Goal: Information Seeking & Learning: Learn about a topic

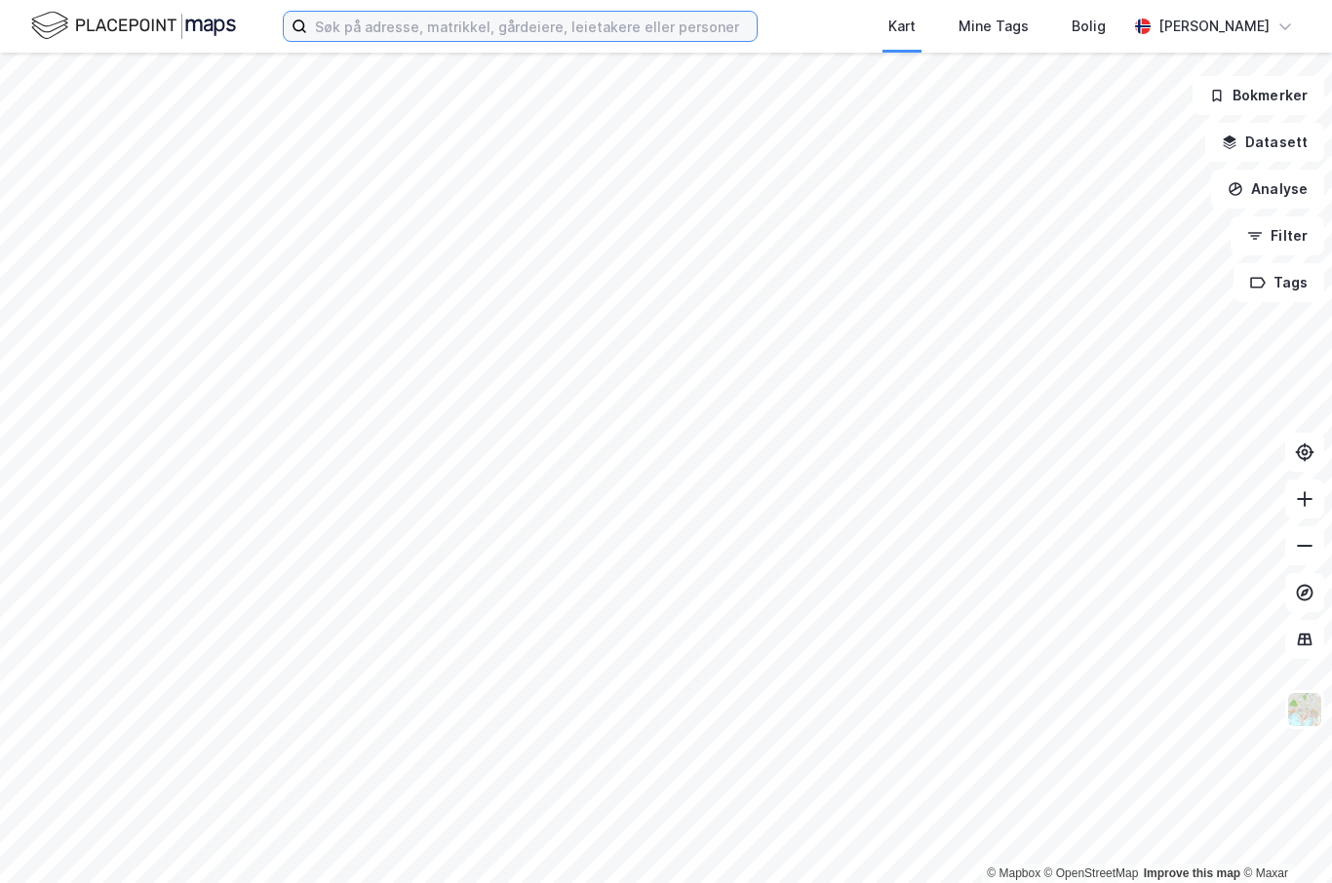
click at [411, 36] on input at bounding box center [531, 26] width 449 height 29
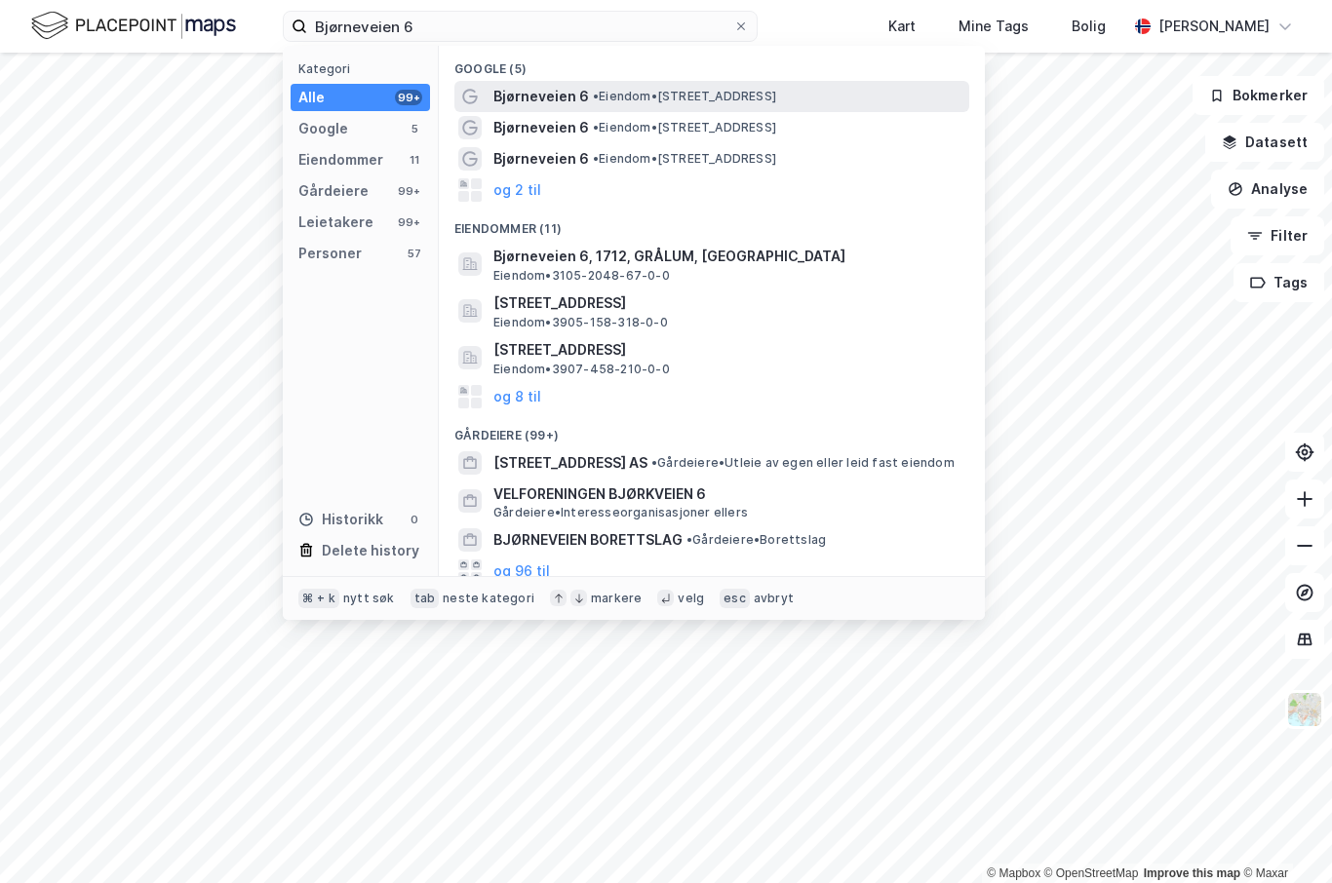
click at [603, 100] on span "• Eiendom • [STREET_ADDRESS]" at bounding box center [684, 97] width 183 height 16
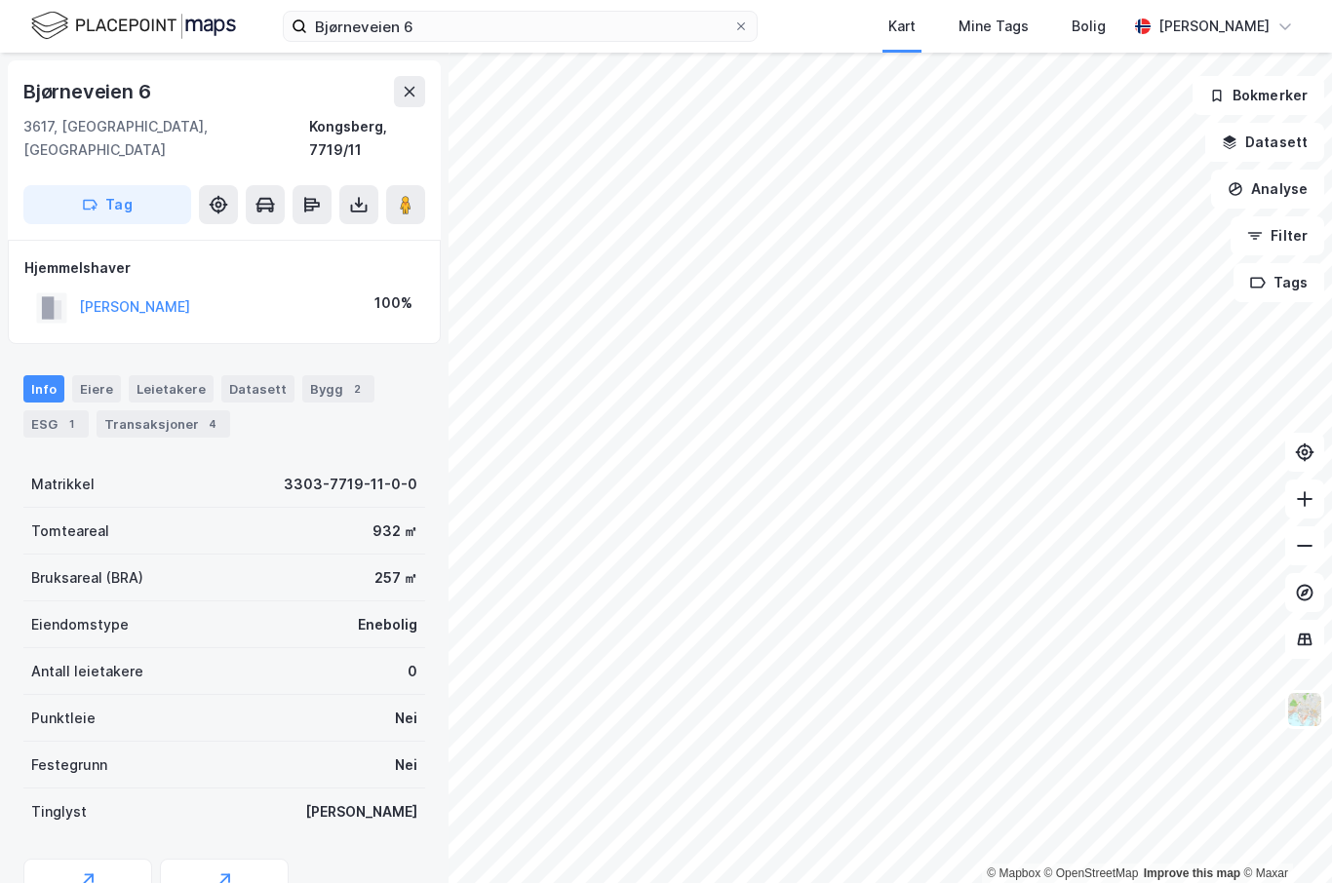
click at [214, 90] on div "Bjørneveien 6" at bounding box center [224, 91] width 402 height 31
click at [174, 92] on div "Bjørneveien 6" at bounding box center [224, 91] width 402 height 31
click at [467, 26] on input "Bjørneveien 6" at bounding box center [520, 26] width 426 height 29
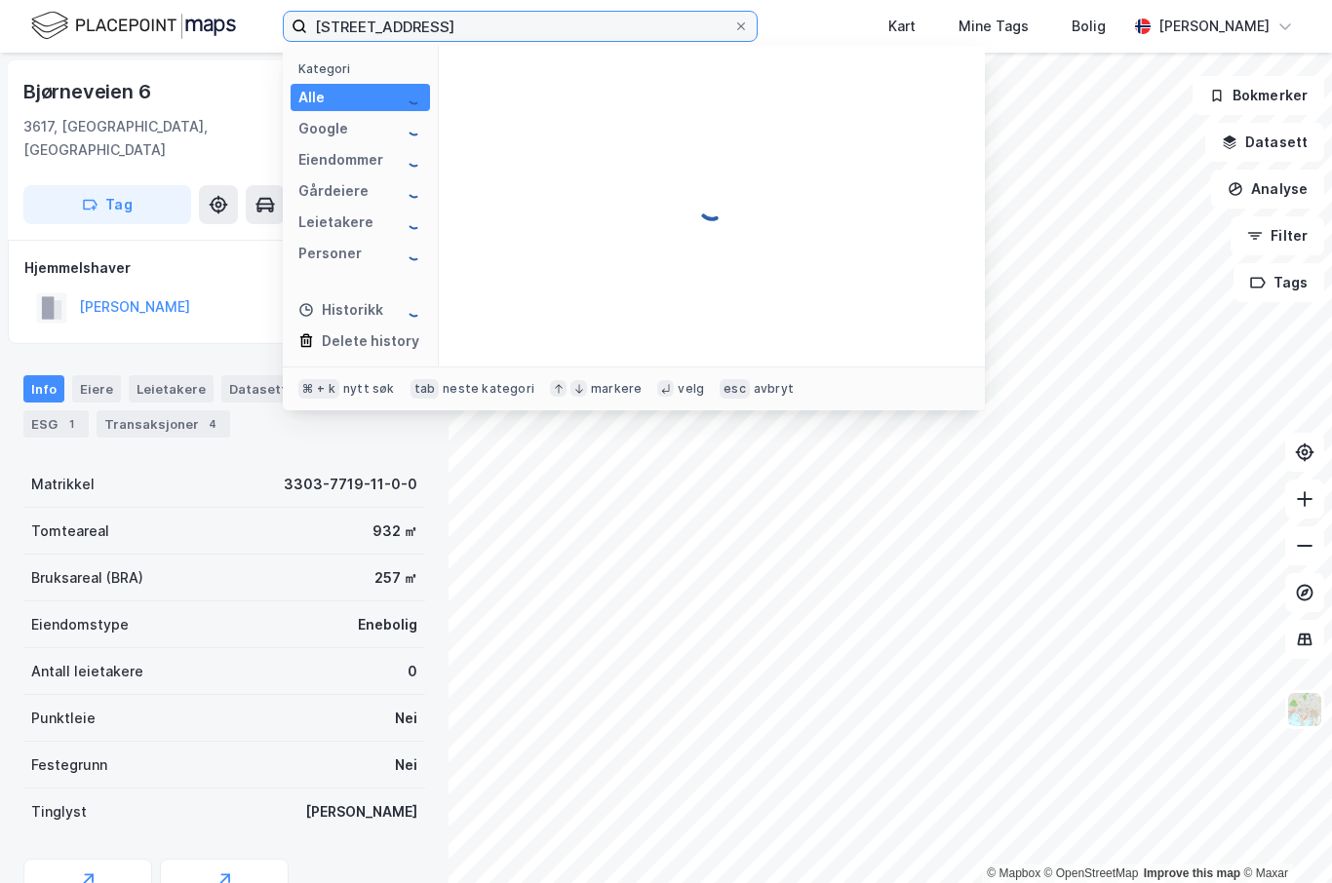
type input "[STREET_ADDRESS]"
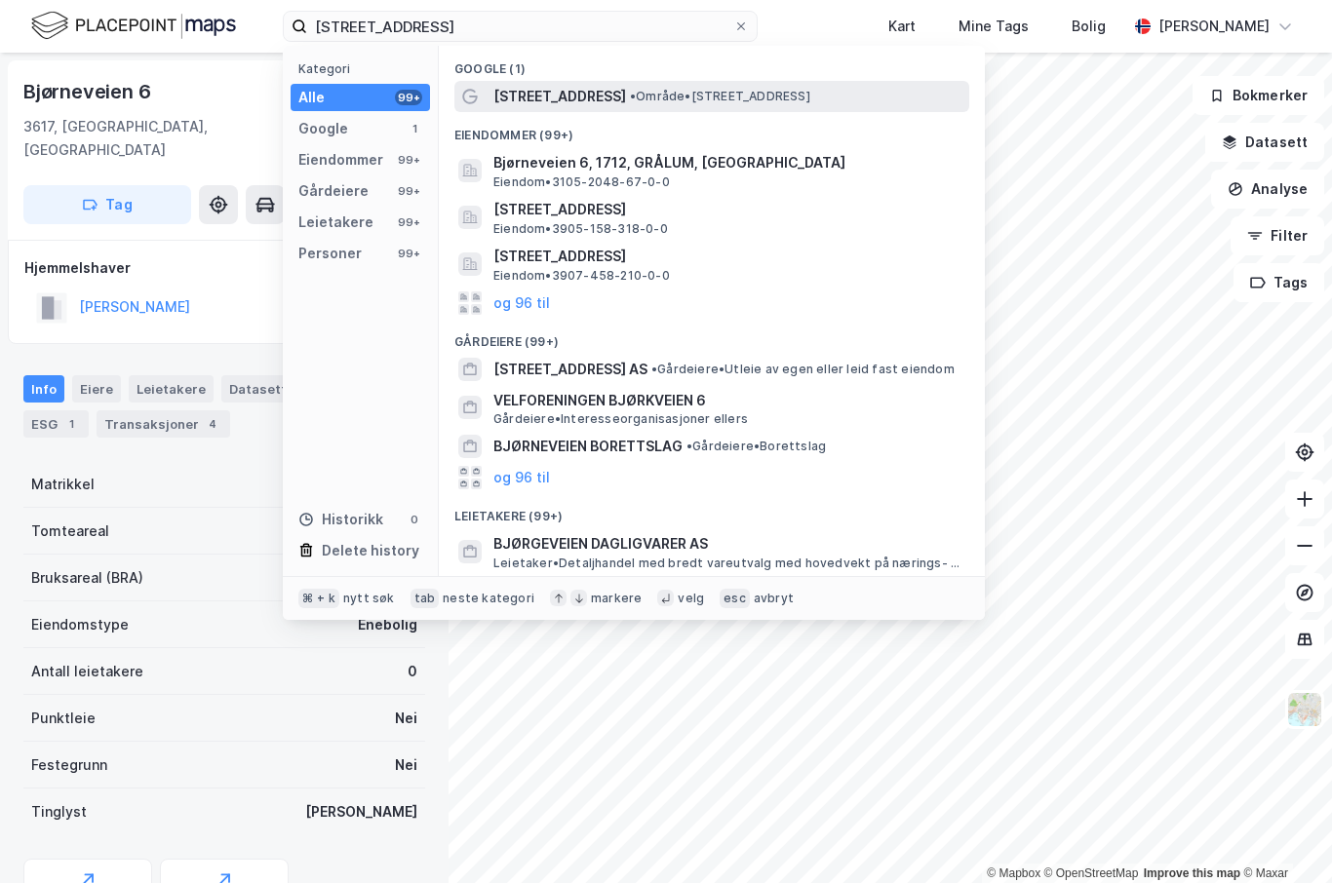
click at [729, 94] on span "• Område • [STREET_ADDRESS]" at bounding box center [720, 97] width 180 height 16
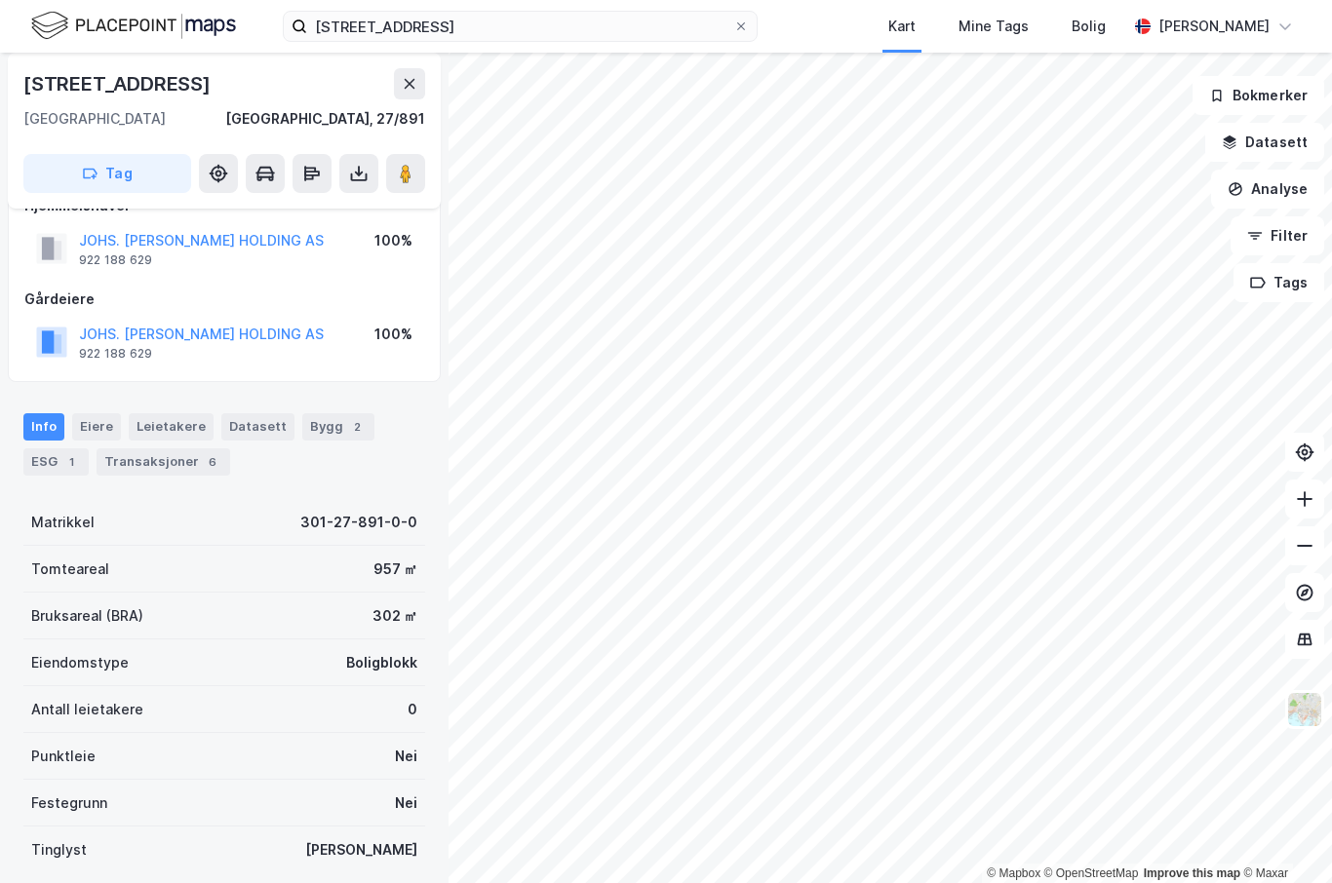
scroll to position [43, 0]
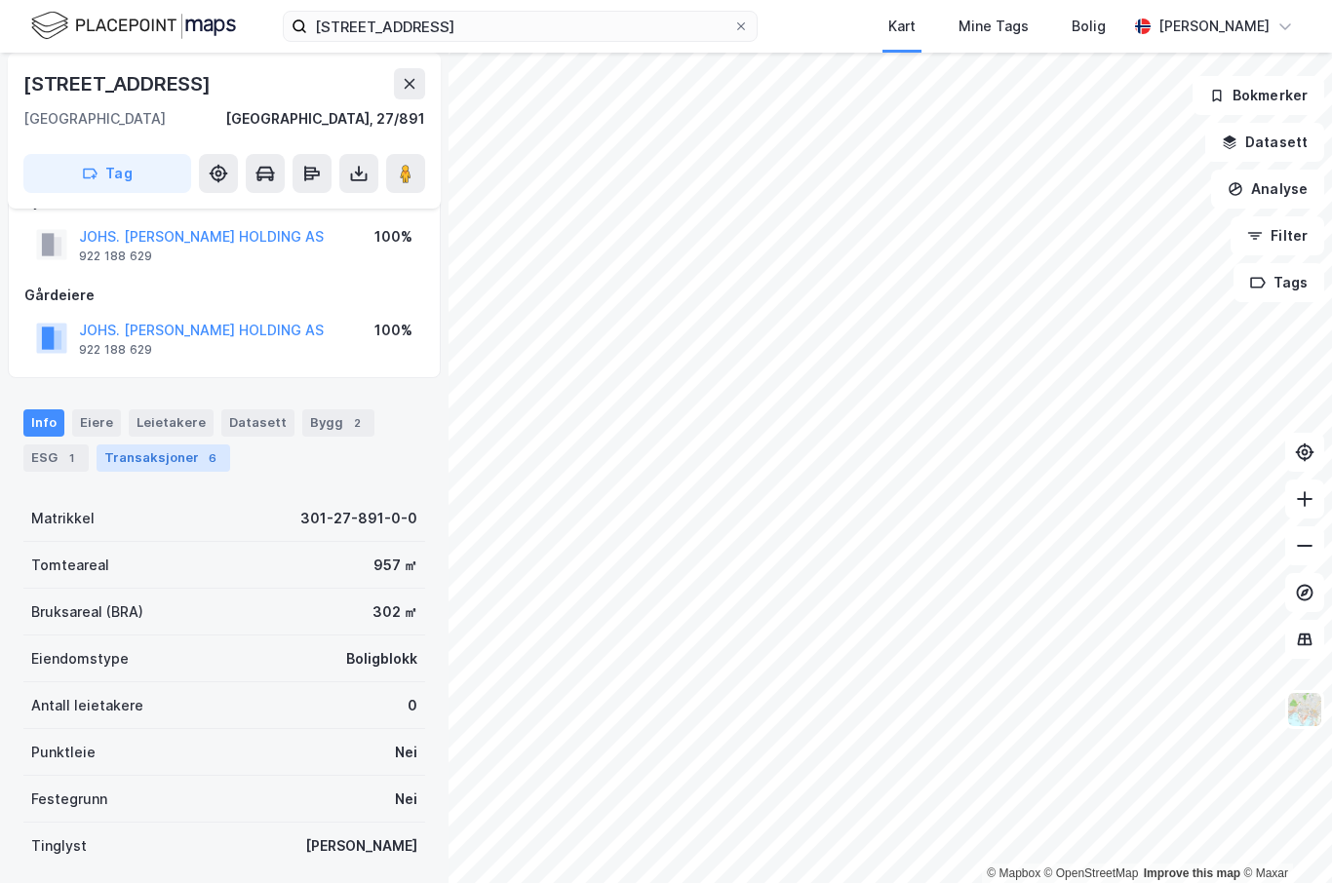
click at [158, 446] on div "Transaksjoner 6" at bounding box center [164, 457] width 134 height 27
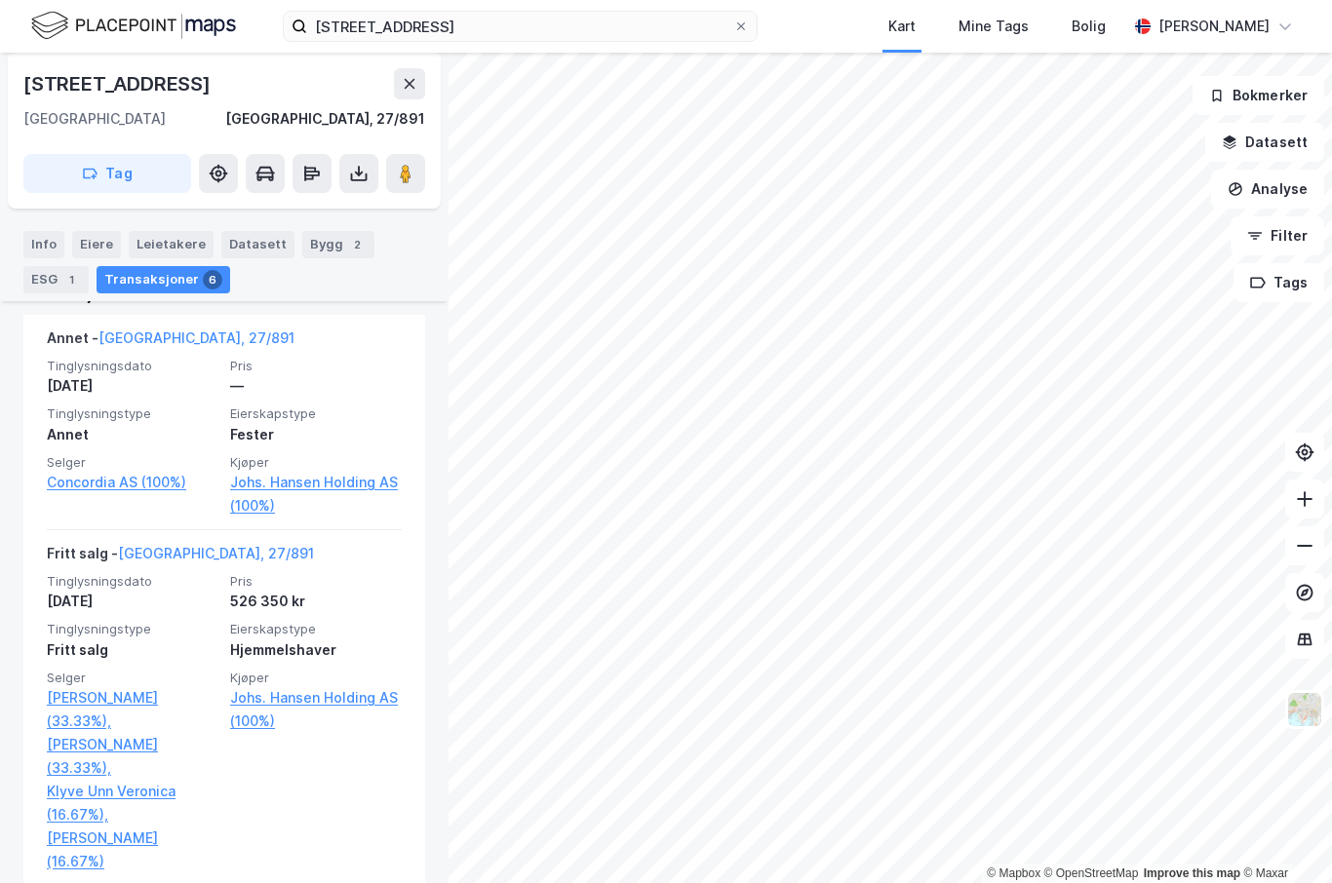
scroll to position [565, 0]
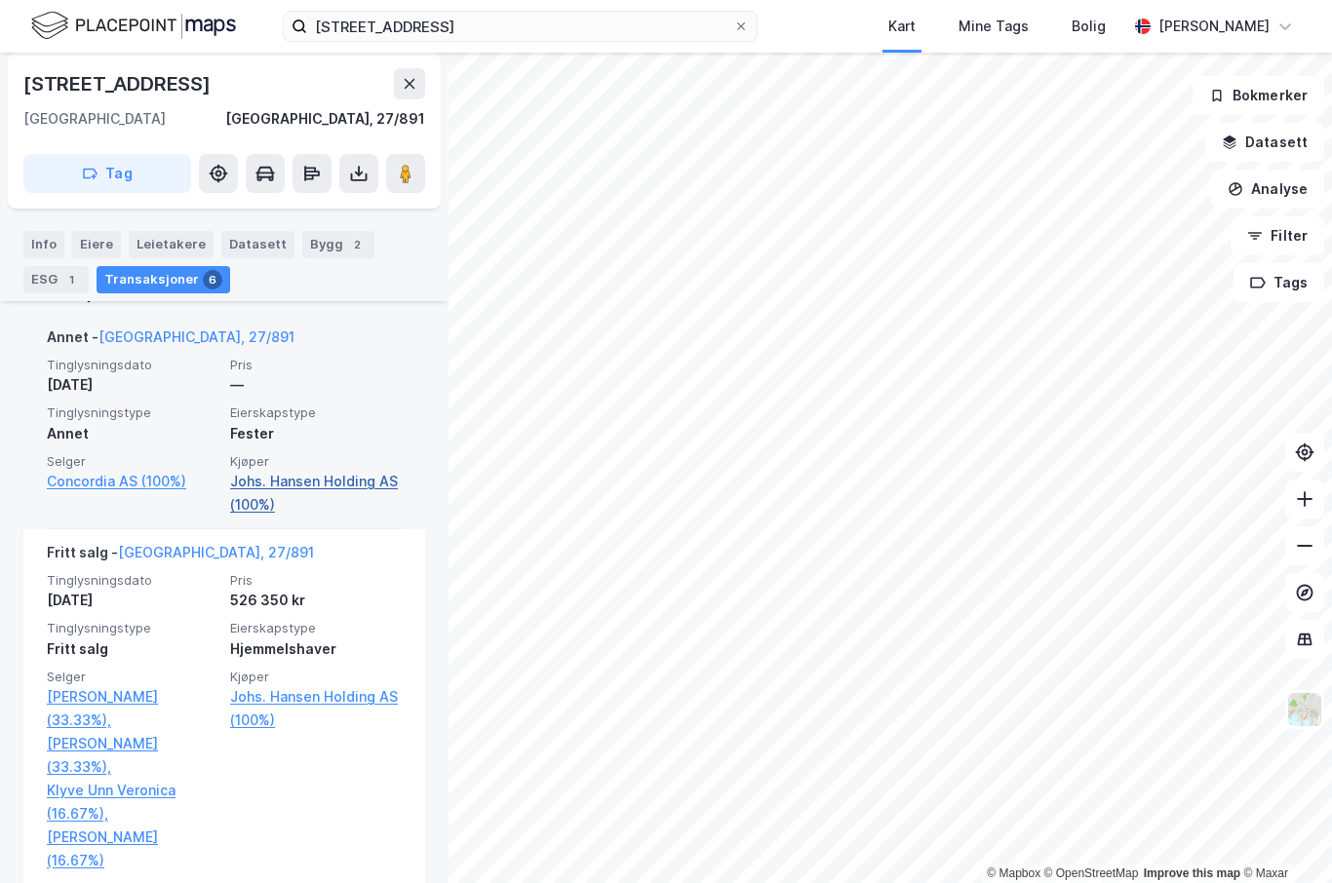
click at [323, 478] on link "Johs. Hansen Holding AS (100%)" at bounding box center [316, 493] width 172 height 47
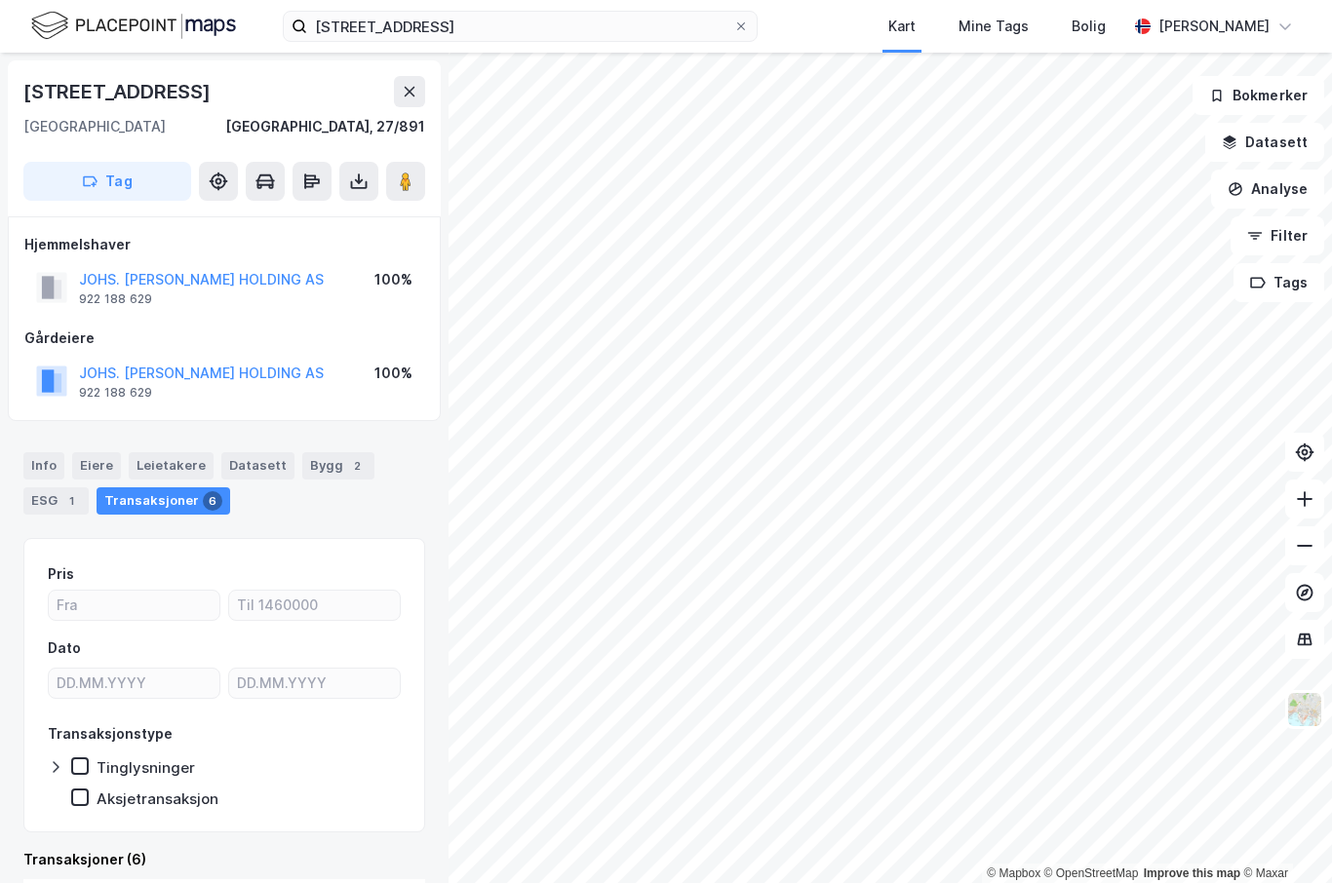
click at [174, 503] on div "Transaksjoner 6" at bounding box center [164, 500] width 134 height 27
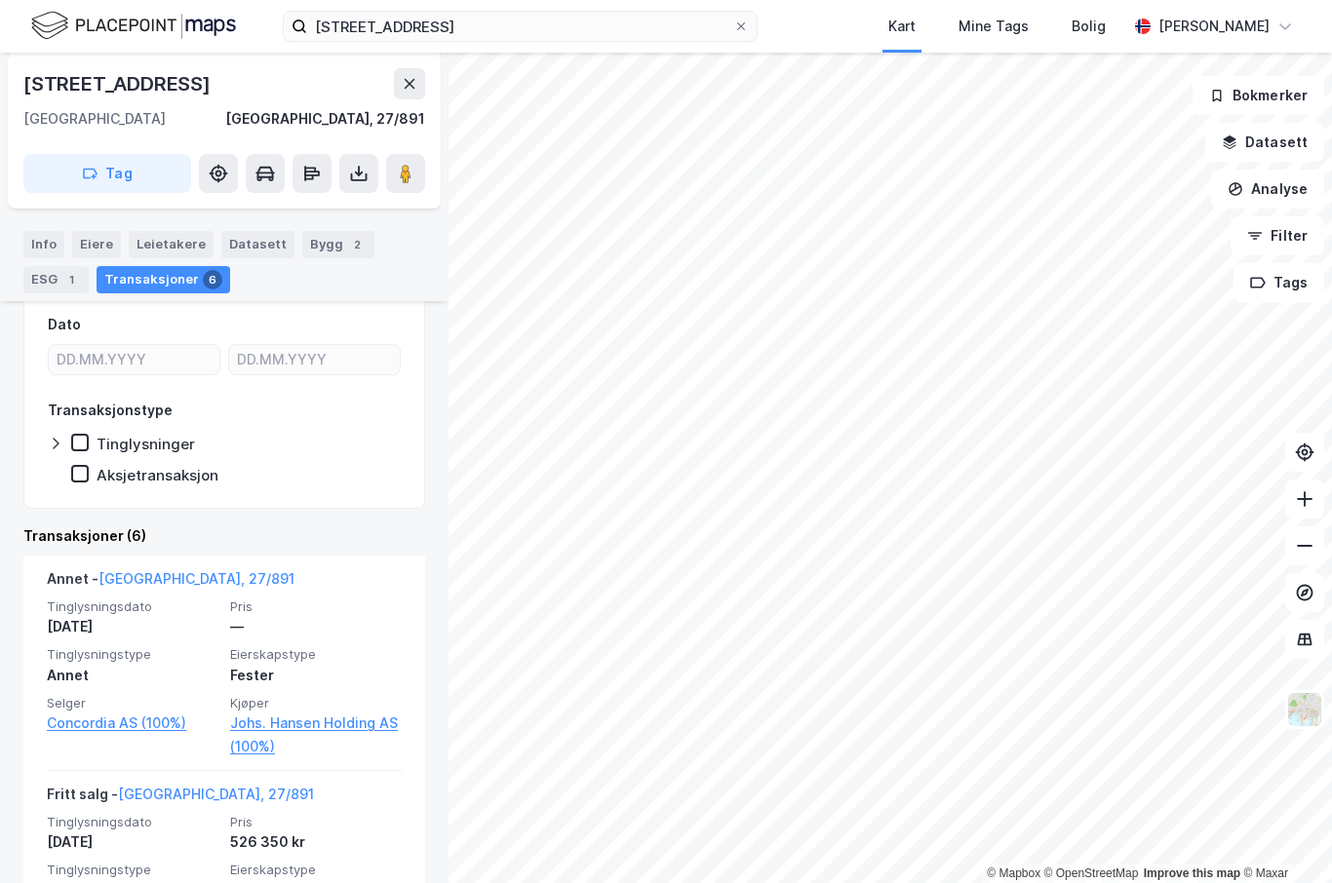
scroll to position [322, 0]
